Goal: Task Accomplishment & Management: Use online tool/utility

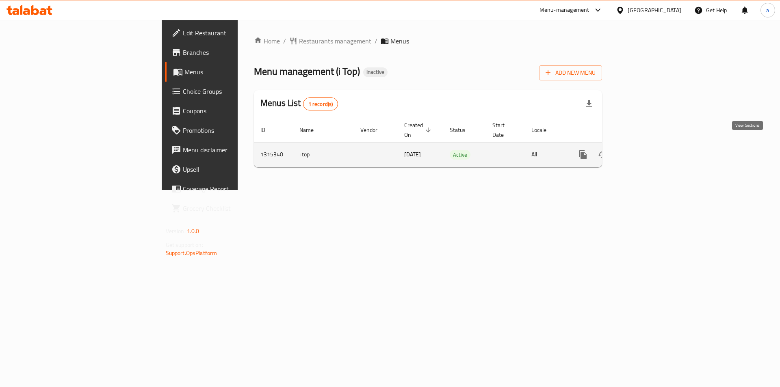
click at [651, 145] on link "enhanced table" at bounding box center [642, 155] width 20 height 20
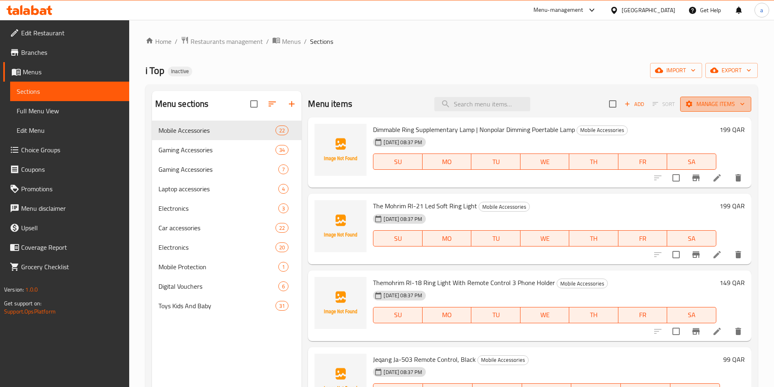
click at [713, 106] on span "Manage items" at bounding box center [716, 104] width 58 height 10
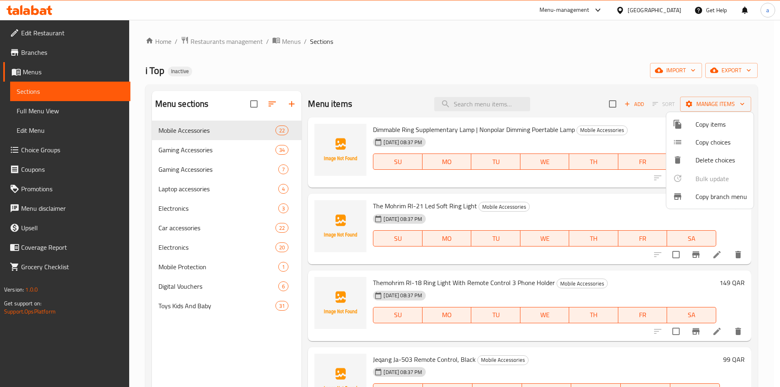
click at [677, 69] on div at bounding box center [390, 193] width 780 height 387
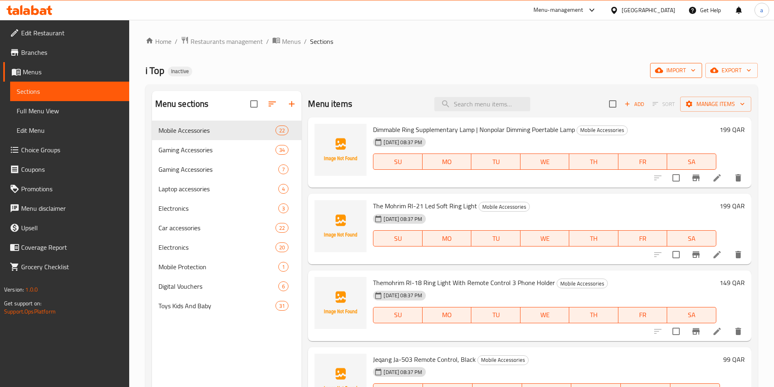
click at [676, 73] on span "import" at bounding box center [676, 70] width 39 height 10
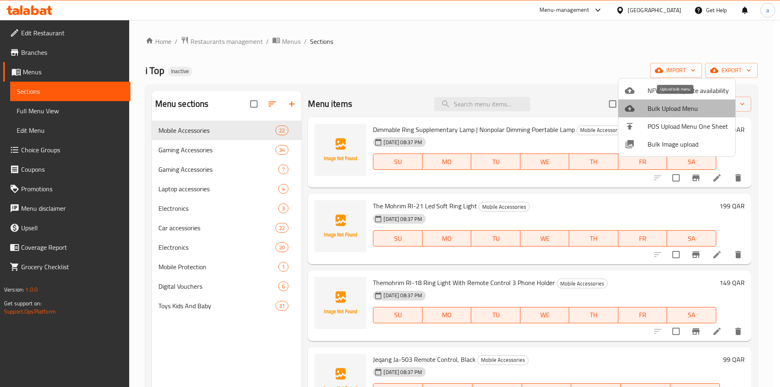
click at [689, 112] on span "Bulk Upload Menu" at bounding box center [688, 109] width 81 height 10
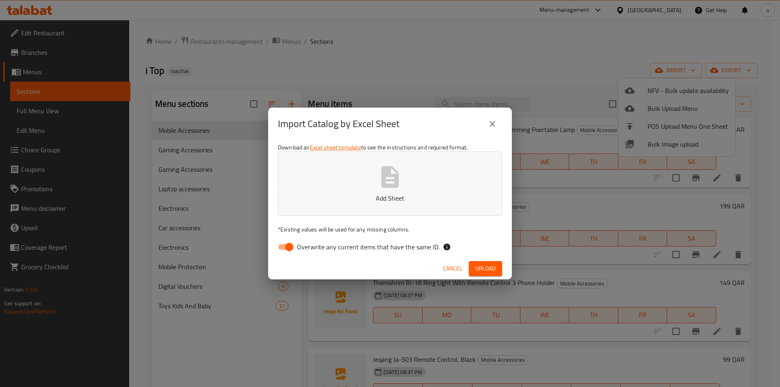
click at [291, 250] on input "Overwrite any current items that have the same ID." at bounding box center [289, 246] width 46 height 15
checkbox input "false"
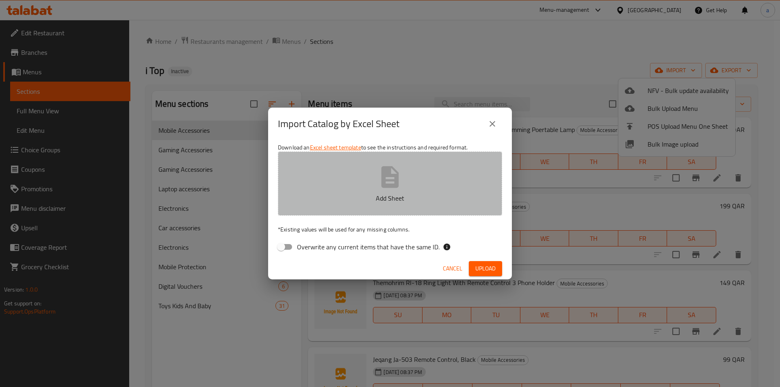
click at [343, 194] on p "Add Sheet" at bounding box center [390, 198] width 199 height 10
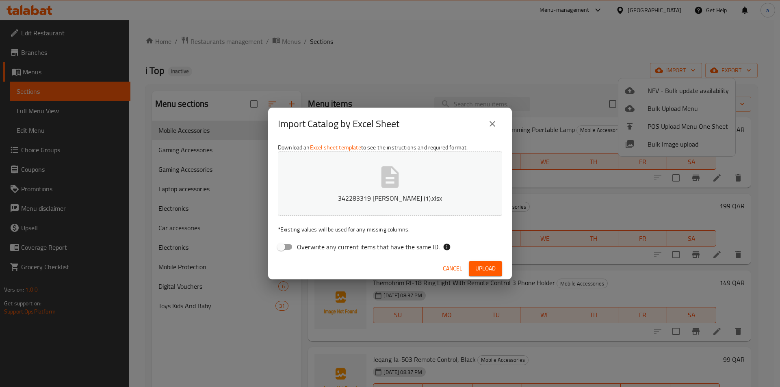
click at [482, 271] on span "Upload" at bounding box center [485, 269] width 20 height 10
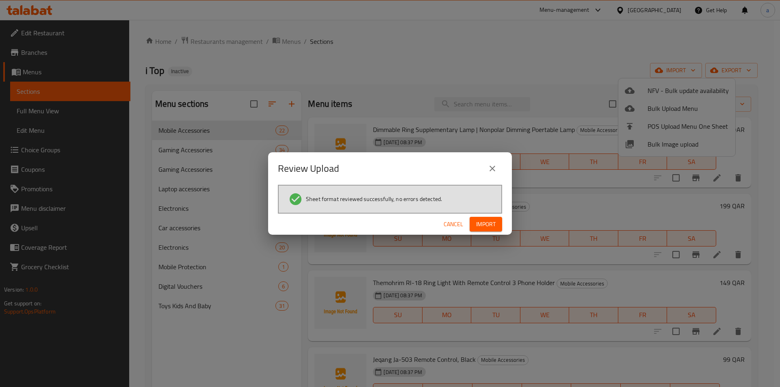
click at [488, 225] on span "Import" at bounding box center [486, 224] width 20 height 10
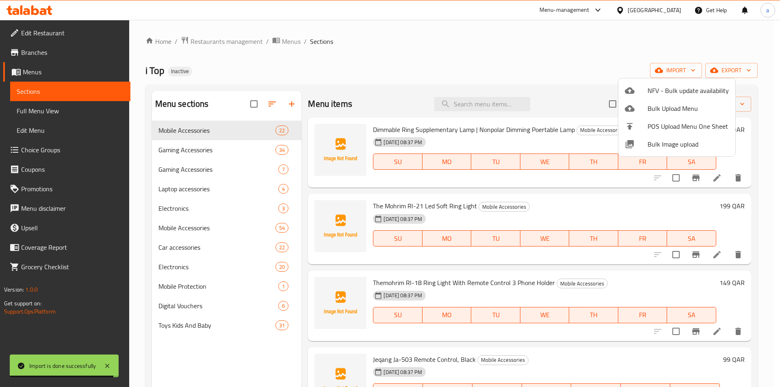
click at [224, 229] on div at bounding box center [390, 193] width 780 height 387
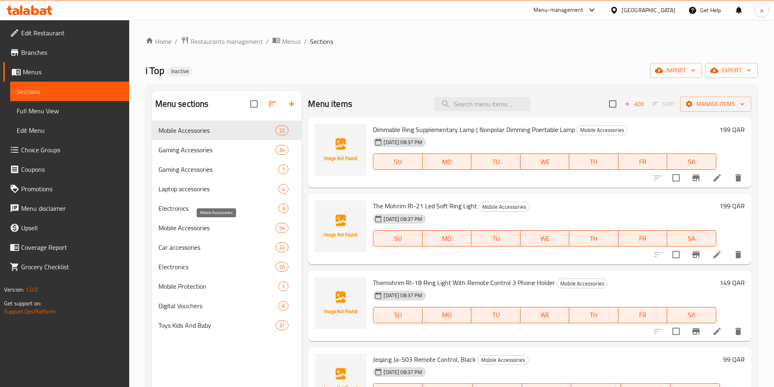
click at [230, 232] on span "Mobile Accessories" at bounding box center [216, 228] width 117 height 10
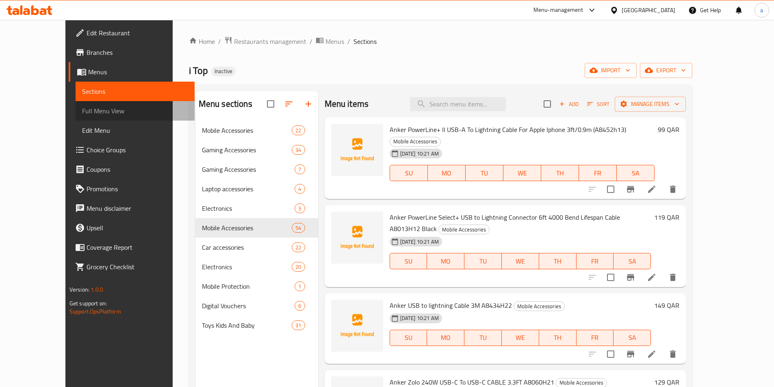
click at [82, 112] on span "Full Menu View" at bounding box center [135, 111] width 106 height 10
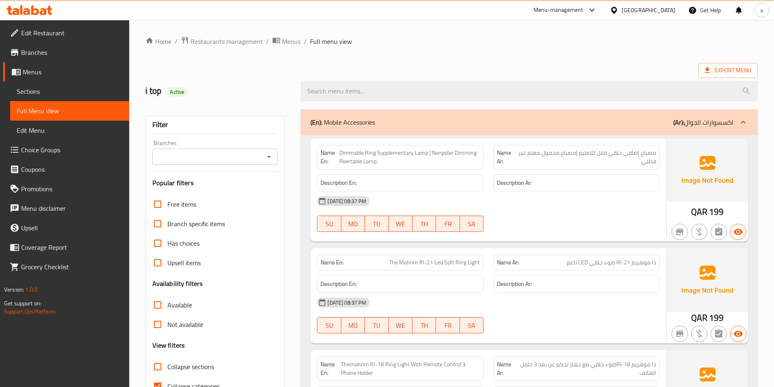
scroll to position [163, 0]
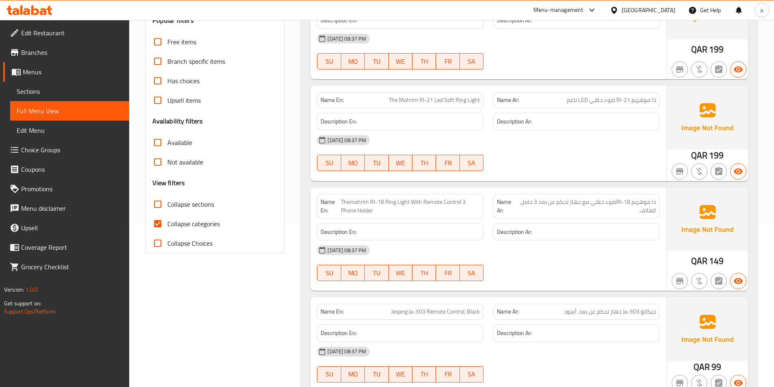
click at [180, 205] on span "Collapse sections" at bounding box center [190, 205] width 47 height 10
click at [167, 205] on input "Collapse sections" at bounding box center [158, 205] width 20 height 20
checkbox input "true"
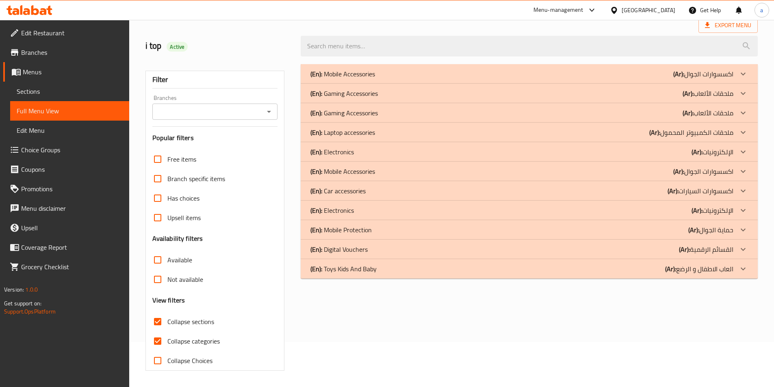
scroll to position [45, 0]
click at [382, 173] on div "(En): Mobile Accessories (Ar): اكسسوارات الجوال" at bounding box center [521, 172] width 423 height 10
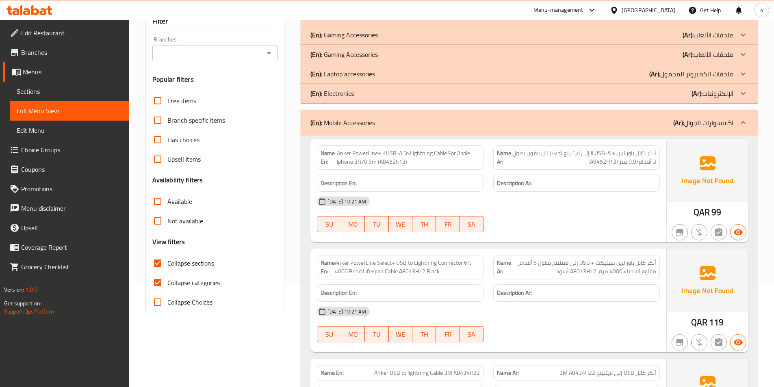
scroll to position [163, 0]
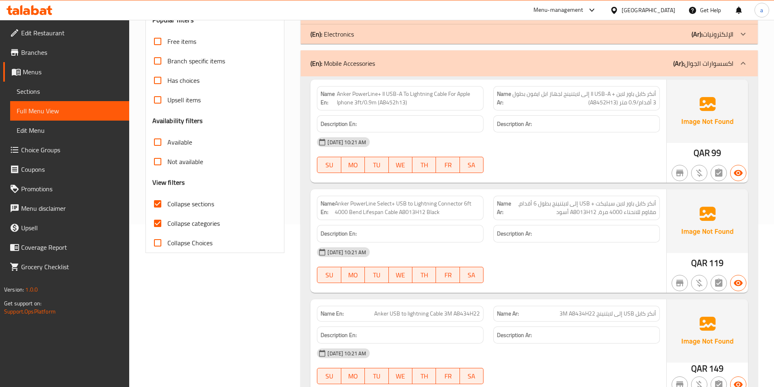
click at [177, 222] on span "Collapse categories" at bounding box center [193, 224] width 52 height 10
click at [167, 222] on input "Collapse categories" at bounding box center [158, 224] width 20 height 20
checkbox input "false"
drag, startPoint x: 430, startPoint y: 104, endPoint x: 340, endPoint y: 96, distance: 90.5
click at [340, 96] on span "Anker PowerLine+ II USB-A To Lightning Cable For Apple Iphone 3ft/0.9m (A8452h1…" at bounding box center [408, 98] width 143 height 17
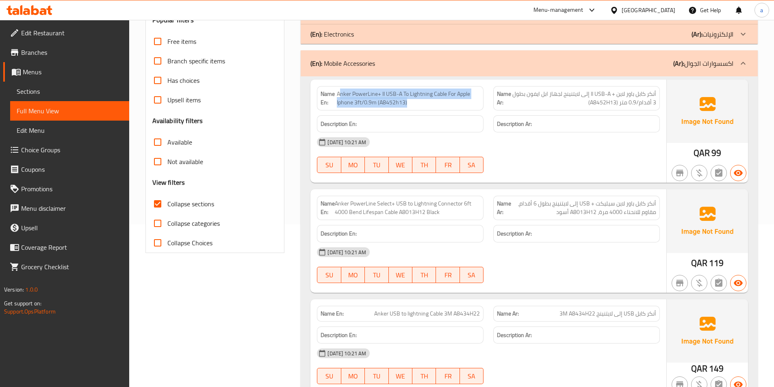
click at [402, 100] on span "Anker PowerLine+ II USB-A To Lightning Cable For Apple Iphone 3ft/0.9m (A8452h1…" at bounding box center [408, 98] width 143 height 17
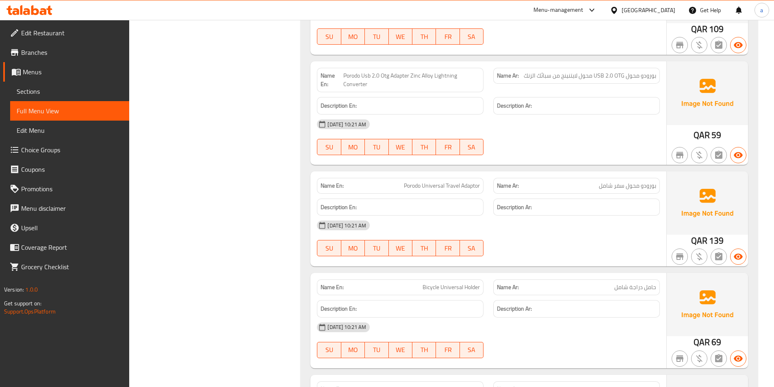
scroll to position [2845, 0]
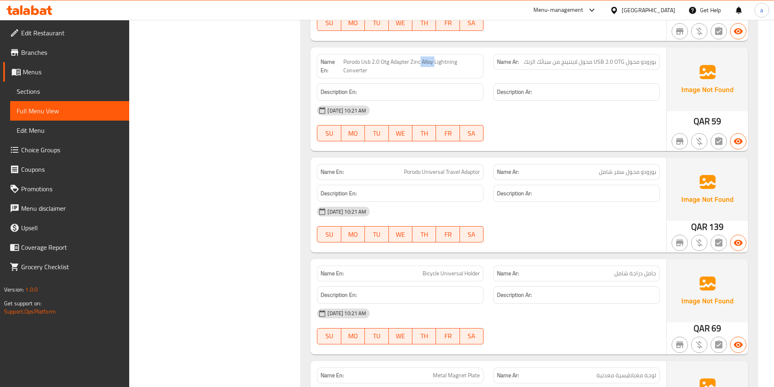
drag, startPoint x: 422, startPoint y: 53, endPoint x: 435, endPoint y: 56, distance: 13.8
click at [435, 58] on span "Porodo Usb 2.0 Otg Adapter Zinc Alloy Lightning Converter" at bounding box center [411, 66] width 137 height 17
drag, startPoint x: 412, startPoint y: 53, endPoint x: 436, endPoint y: 55, distance: 23.2
click at [436, 58] on span "Porodo Usb 2.0 Otg Adapter Zinc Alloy Lightning Converter" at bounding box center [411, 66] width 137 height 17
copy span "Zinc Alloy"
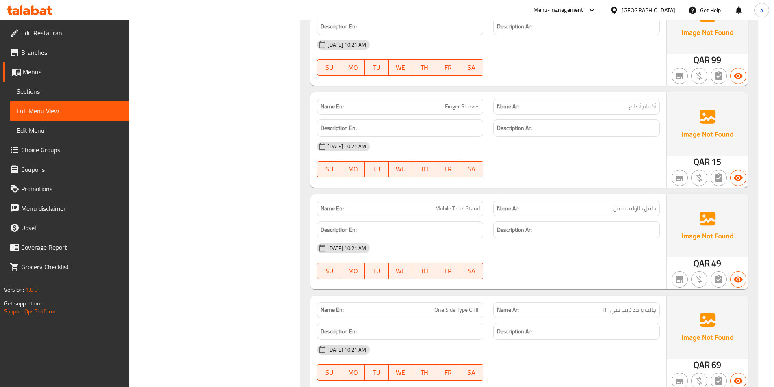
scroll to position [3942, 0]
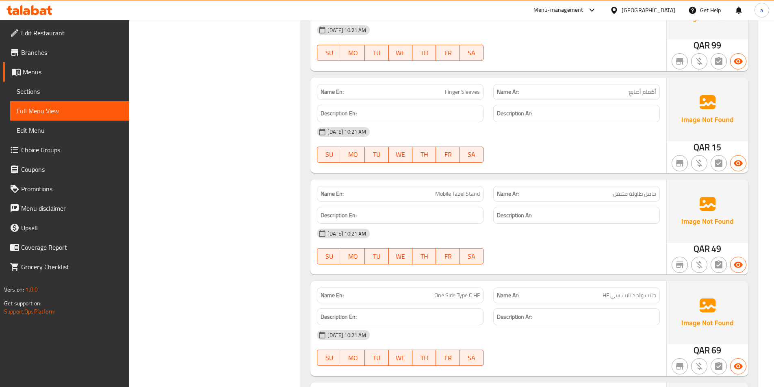
click at [507, 288] on div "Name Ar: جانب واحد تايب سي HF" at bounding box center [576, 296] width 167 height 16
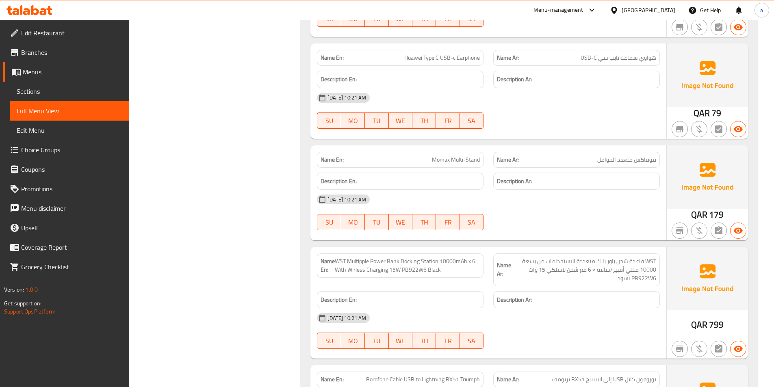
scroll to position [4349, 0]
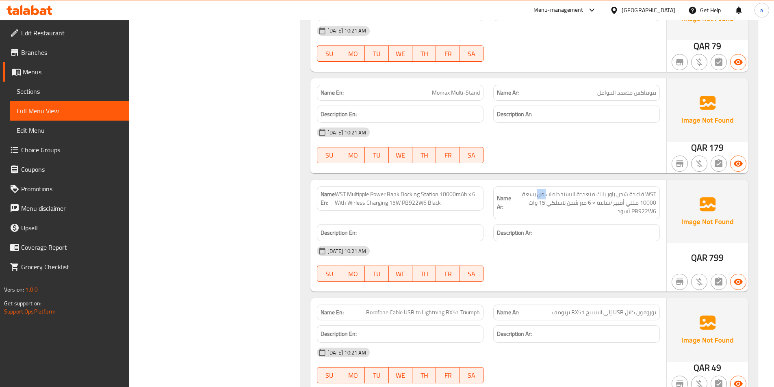
drag, startPoint x: 547, startPoint y: 187, endPoint x: 538, endPoint y: 187, distance: 8.5
click at [538, 190] on span "WST قاعدة شحن باور بانك متعددة الاستخدامات من بسعة 10000 مللي أمبير/ساعة × 6 مع…" at bounding box center [583, 203] width 145 height 26
click at [542, 197] on span "WST قاعدة شحن باور بانك متعددة الاستخدامات من بسعة 10000 مللي أمبير/ساعة × 6 مع…" at bounding box center [583, 203] width 145 height 26
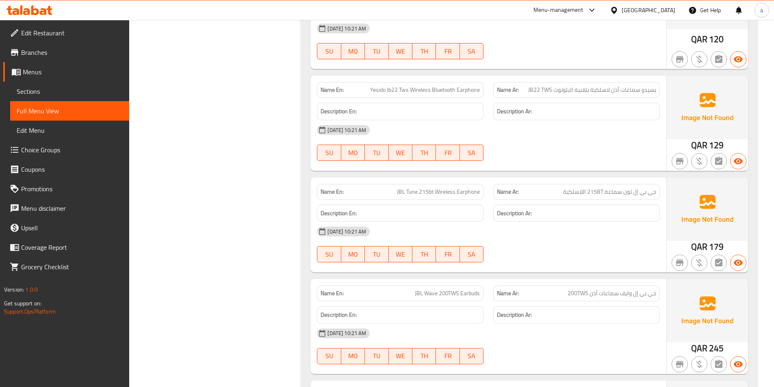
scroll to position [5219, 0]
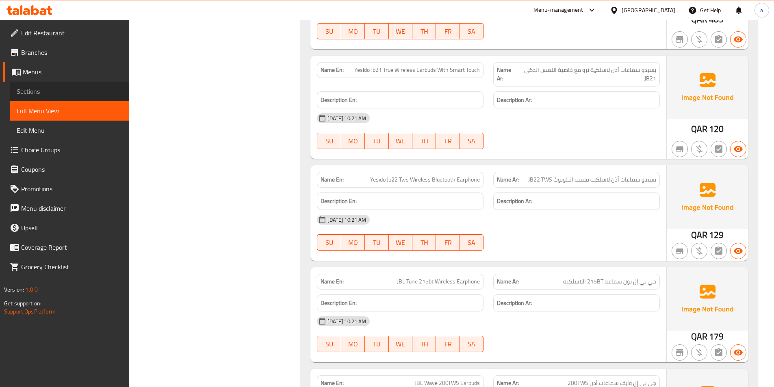
click at [42, 85] on link "Sections" at bounding box center [69, 92] width 119 height 20
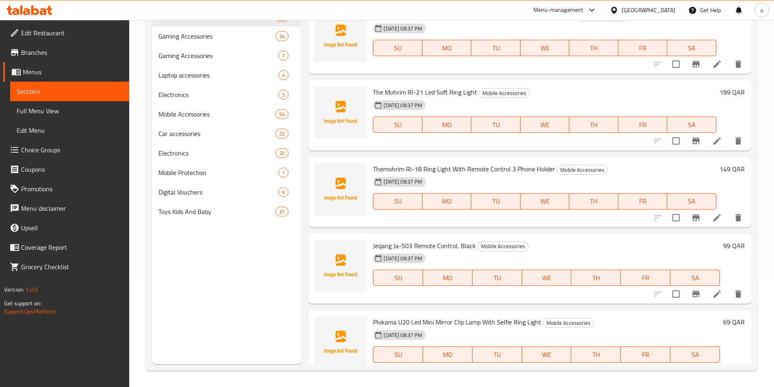
scroll to position [114, 0]
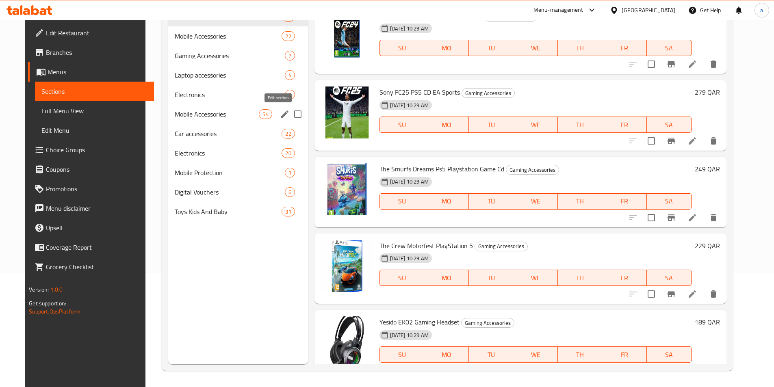
click at [281, 114] on icon "edit" at bounding box center [284, 114] width 7 height 7
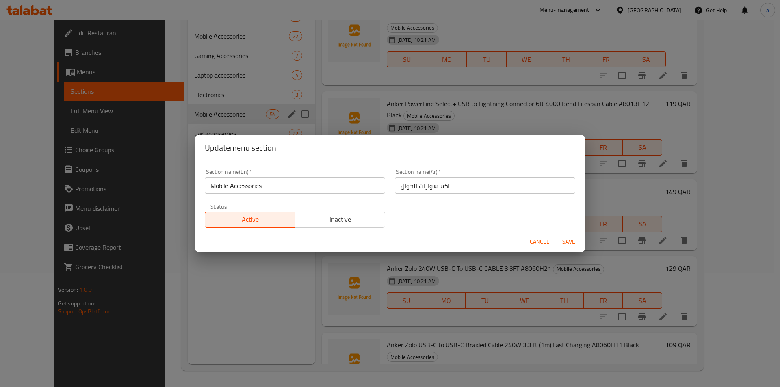
click at [543, 245] on span "Cancel" at bounding box center [540, 242] width 20 height 10
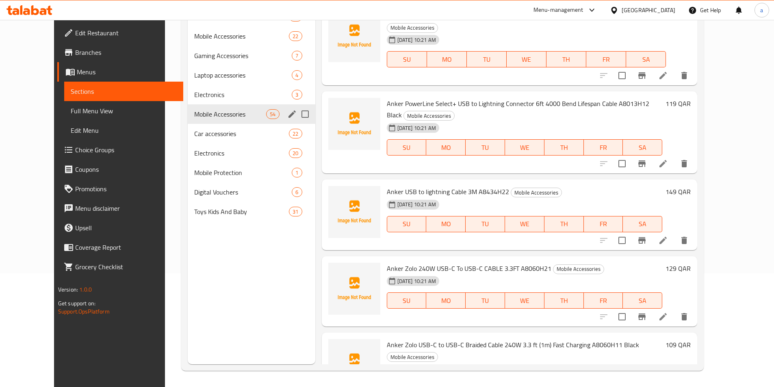
click at [297, 114] on input "Menu sections" at bounding box center [305, 114] width 17 height 17
checkbox input "true"
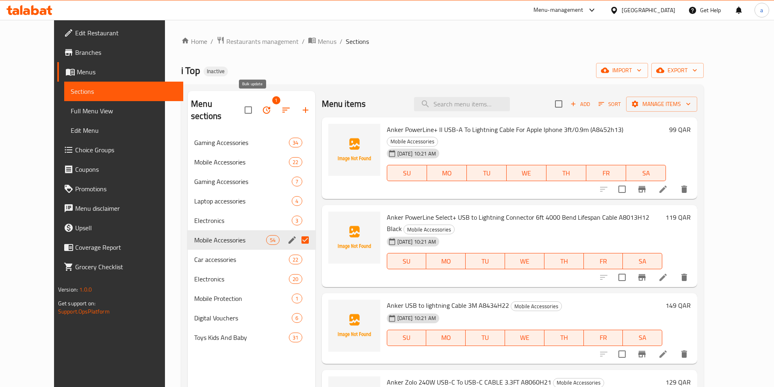
click at [257, 106] on button "button" at bounding box center [267, 110] width 20 height 20
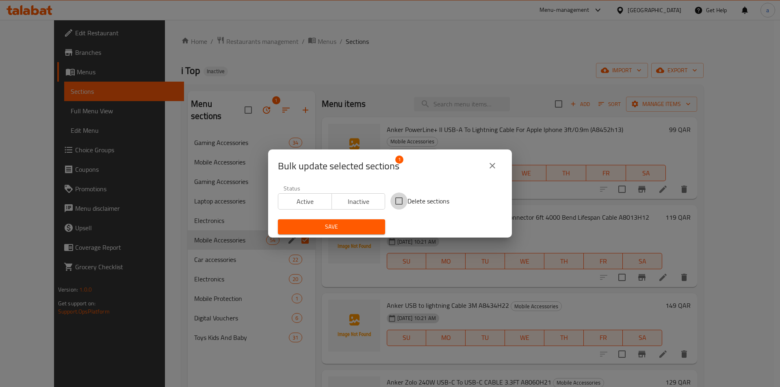
click at [403, 194] on input "Delete sections" at bounding box center [399, 201] width 17 height 17
checkbox input "true"
click at [369, 223] on span "Save" at bounding box center [331, 227] width 94 height 10
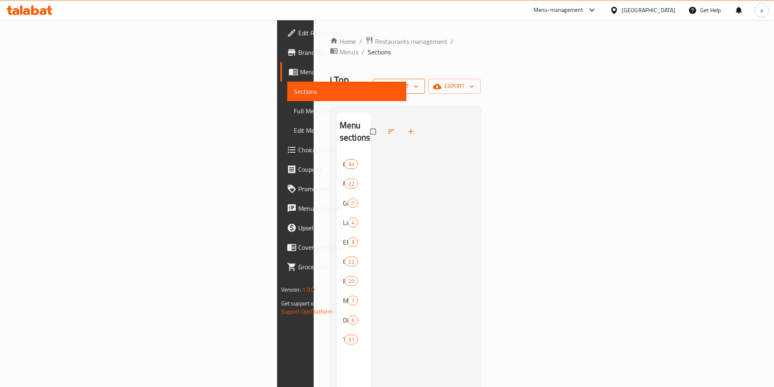
click at [419, 81] on span "import" at bounding box center [399, 86] width 39 height 10
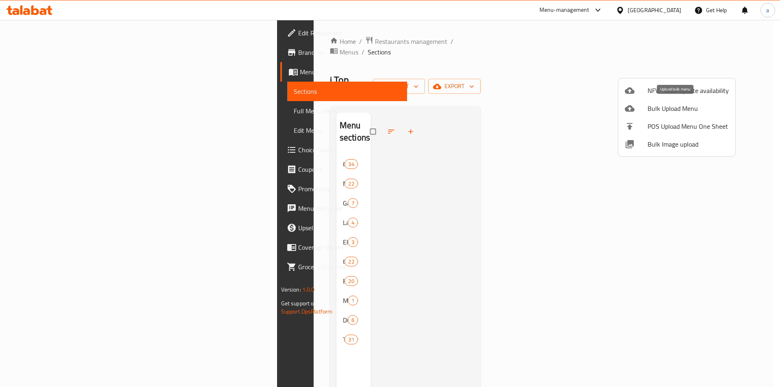
click at [696, 109] on span "Bulk Upload Menu" at bounding box center [688, 109] width 81 height 10
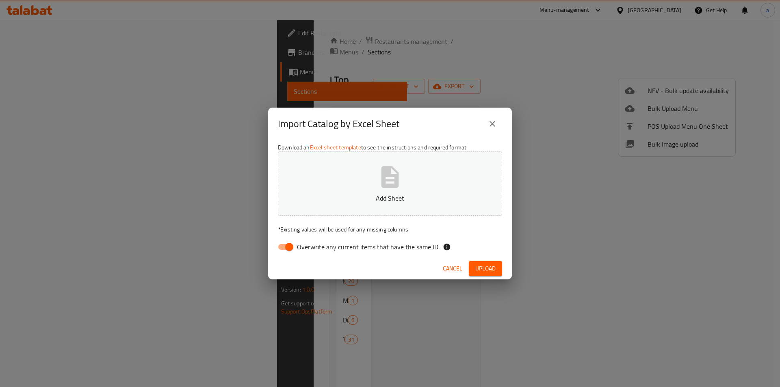
click at [291, 242] on input "Overwrite any current items that have the same ID." at bounding box center [289, 246] width 46 height 15
checkbox input "false"
click at [351, 181] on button "Add Sheet" at bounding box center [390, 184] width 224 height 64
click at [490, 265] on span "Upload" at bounding box center [485, 269] width 20 height 10
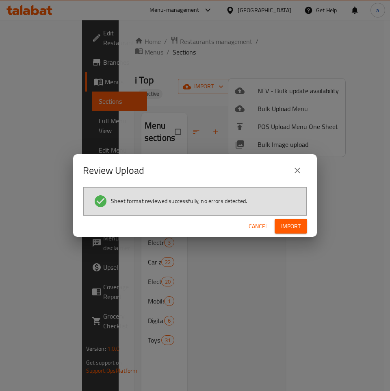
click at [297, 225] on span "Import" at bounding box center [291, 226] width 20 height 10
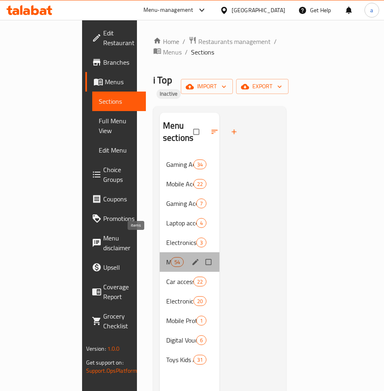
click at [171, 258] on span "54" at bounding box center [177, 262] width 12 height 8
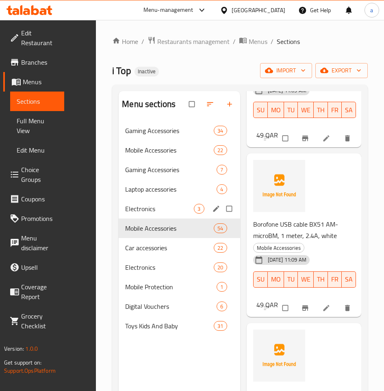
scroll to position [7193, 0]
